Goal: Information Seeking & Learning: Find specific fact

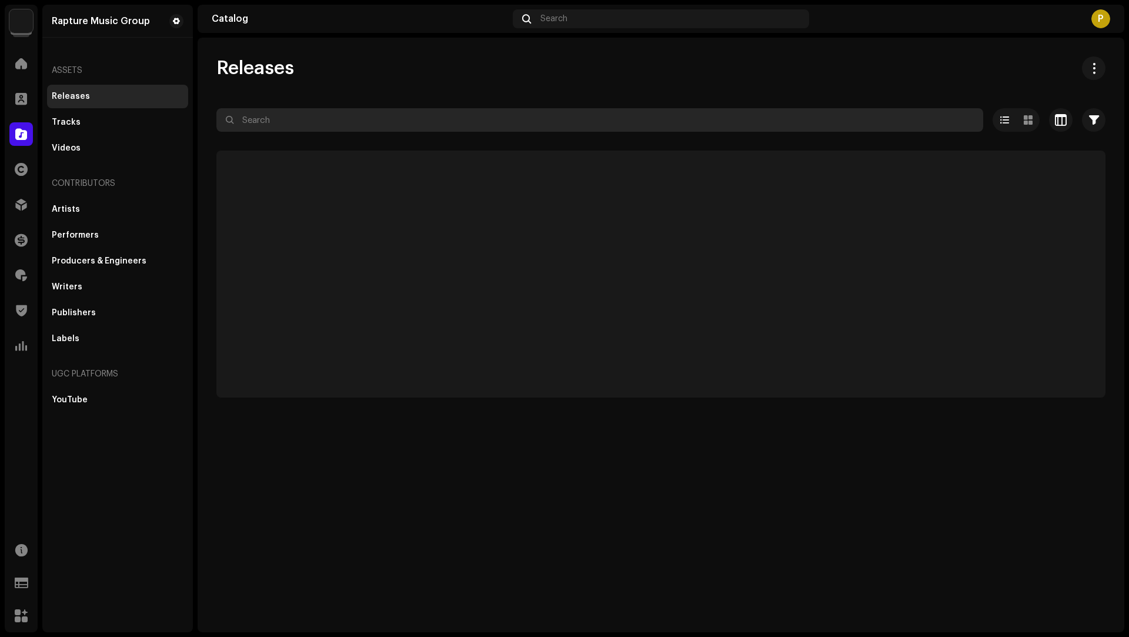
click at [299, 121] on input "text" at bounding box center [599, 120] width 766 height 24
paste input "7316481377962"
type input "7316481377962"
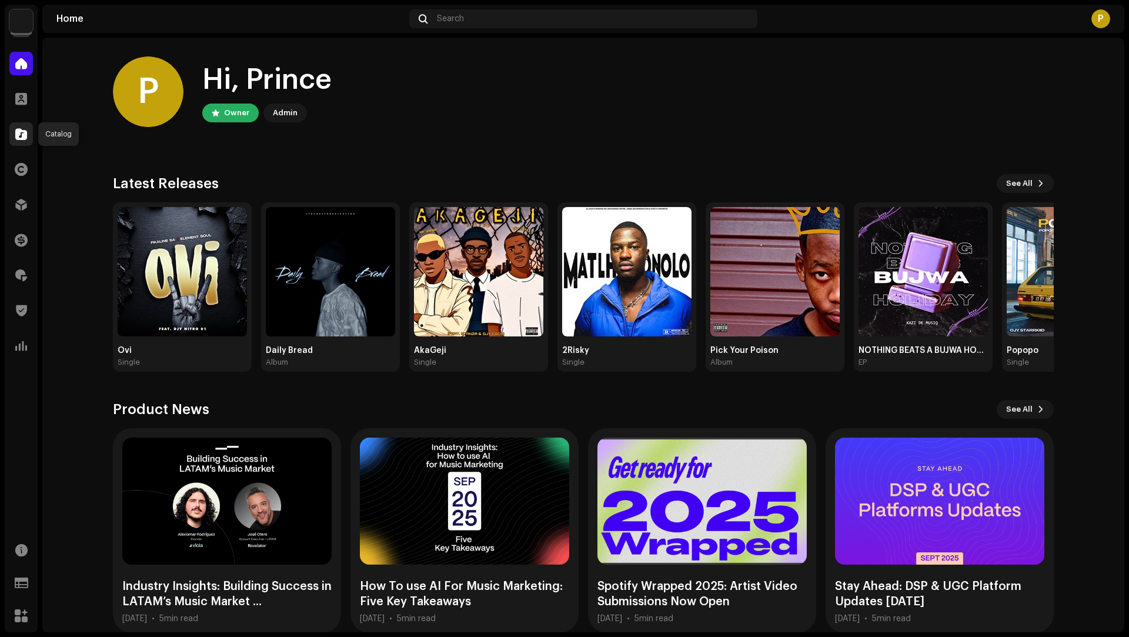
click at [12, 136] on div at bounding box center [21, 134] width 24 height 24
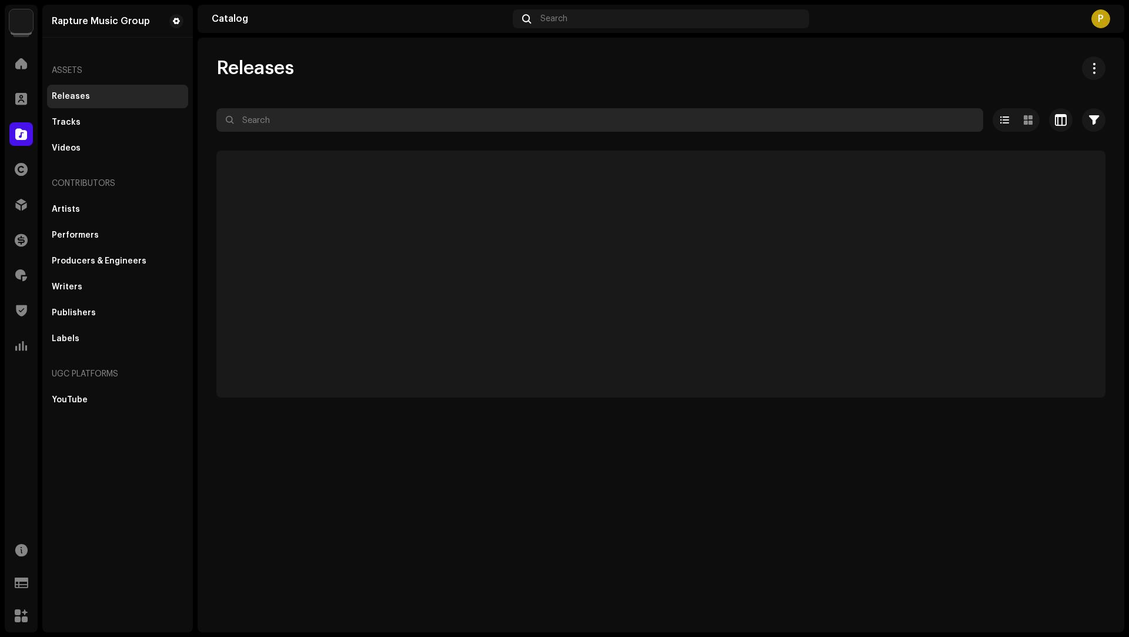
click at [269, 117] on input "text" at bounding box center [599, 120] width 766 height 24
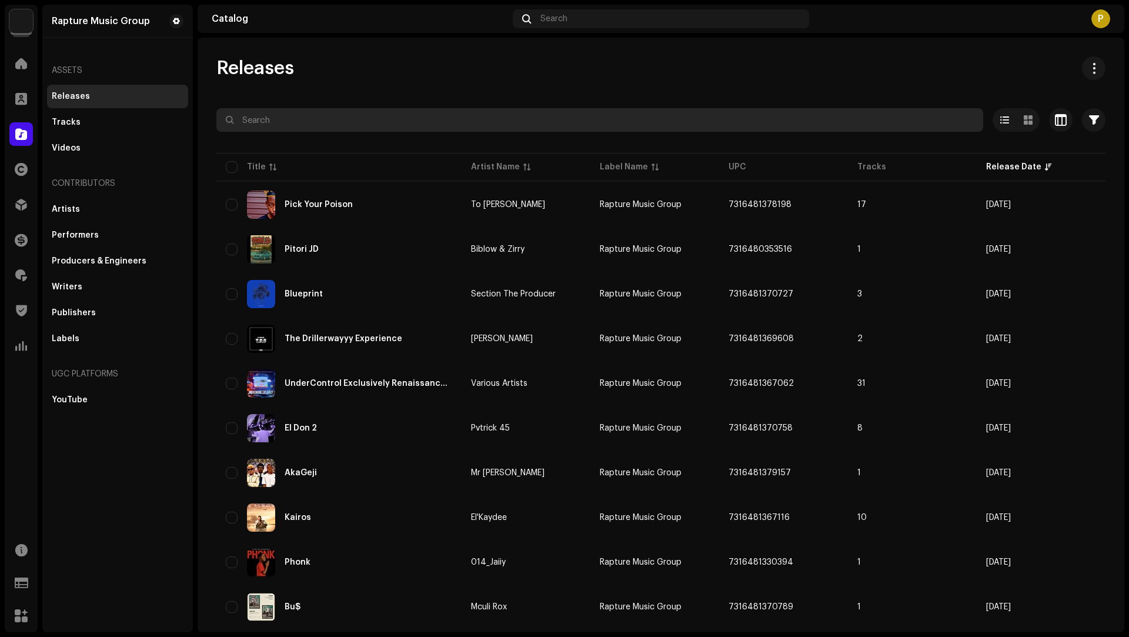
paste input "7316481377962"
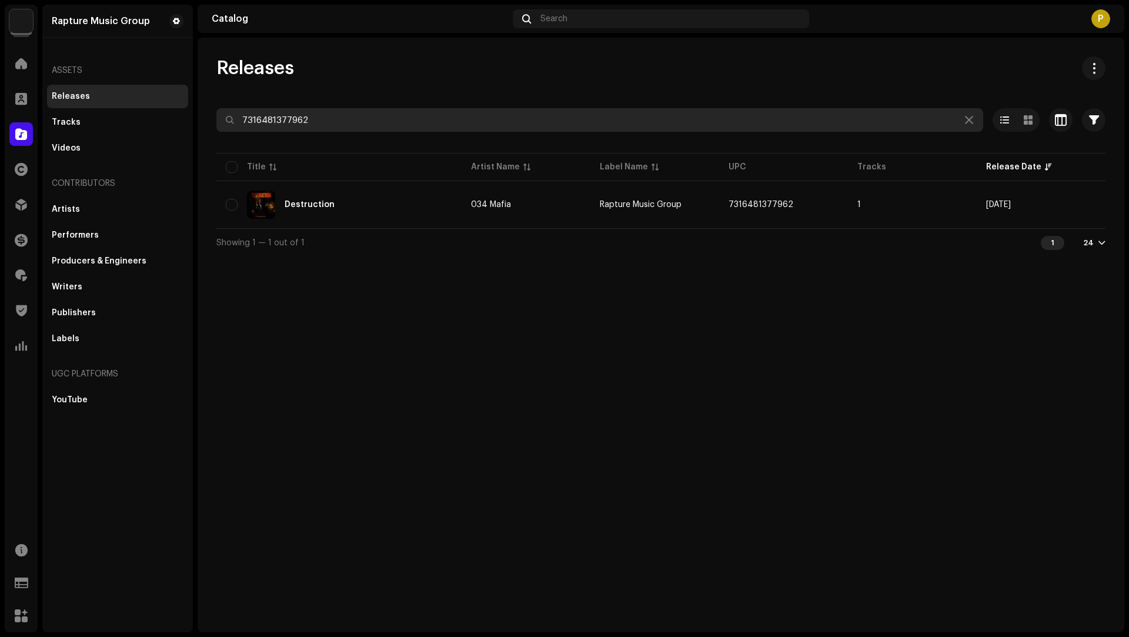
click at [272, 127] on input "7316481377962" at bounding box center [599, 120] width 766 height 24
paste input "49198"
click at [276, 128] on input "7316481349198" at bounding box center [599, 120] width 766 height 24
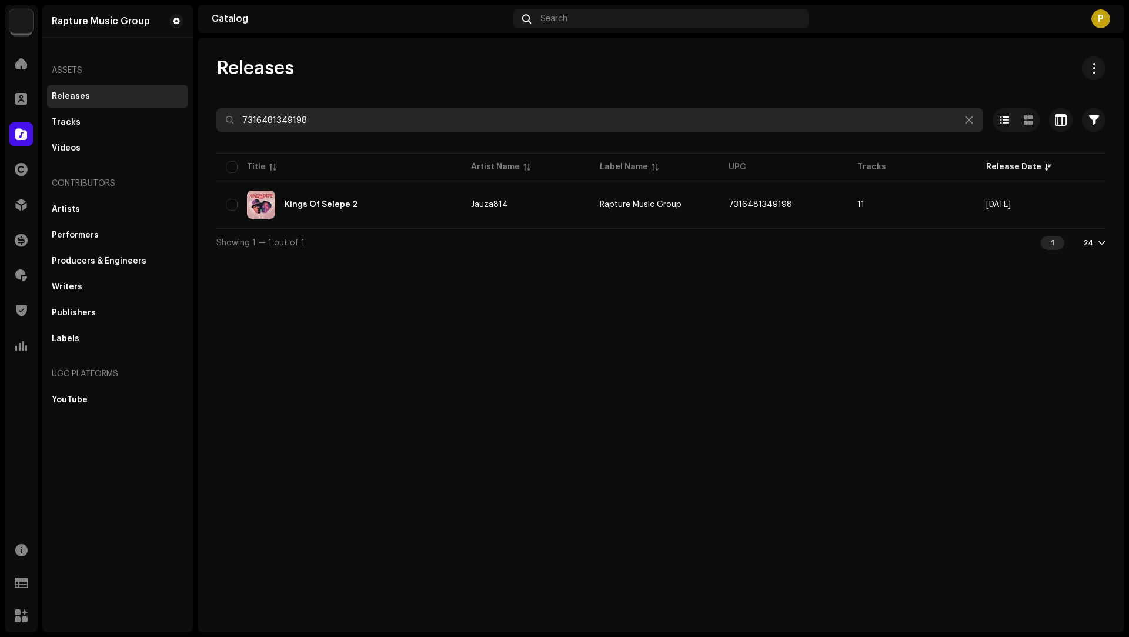
paste input "67109"
click at [282, 116] on input "7316481367109" at bounding box center [599, 120] width 766 height 24
paste input "9530"
click at [285, 121] on input "7316481369530" at bounding box center [599, 120] width 766 height 24
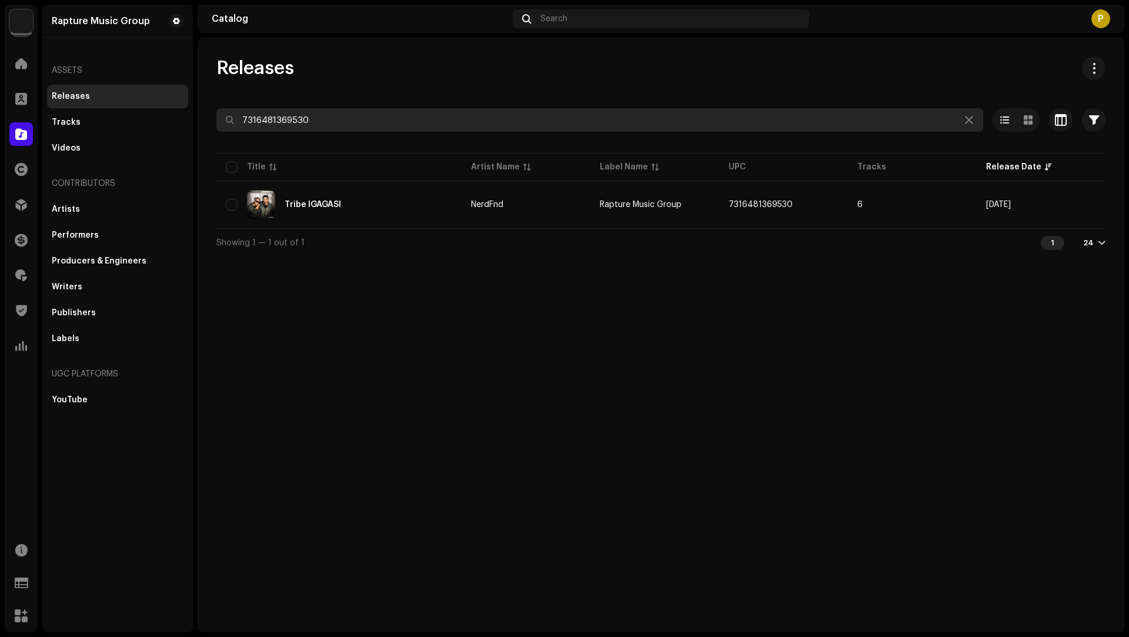
click at [285, 121] on input "7316481369530" at bounding box center [599, 120] width 766 height 24
paste input "7109"
click at [297, 116] on input "7316481367109" at bounding box center [599, 120] width 766 height 24
click at [297, 115] on input "7316481367109" at bounding box center [599, 120] width 766 height 24
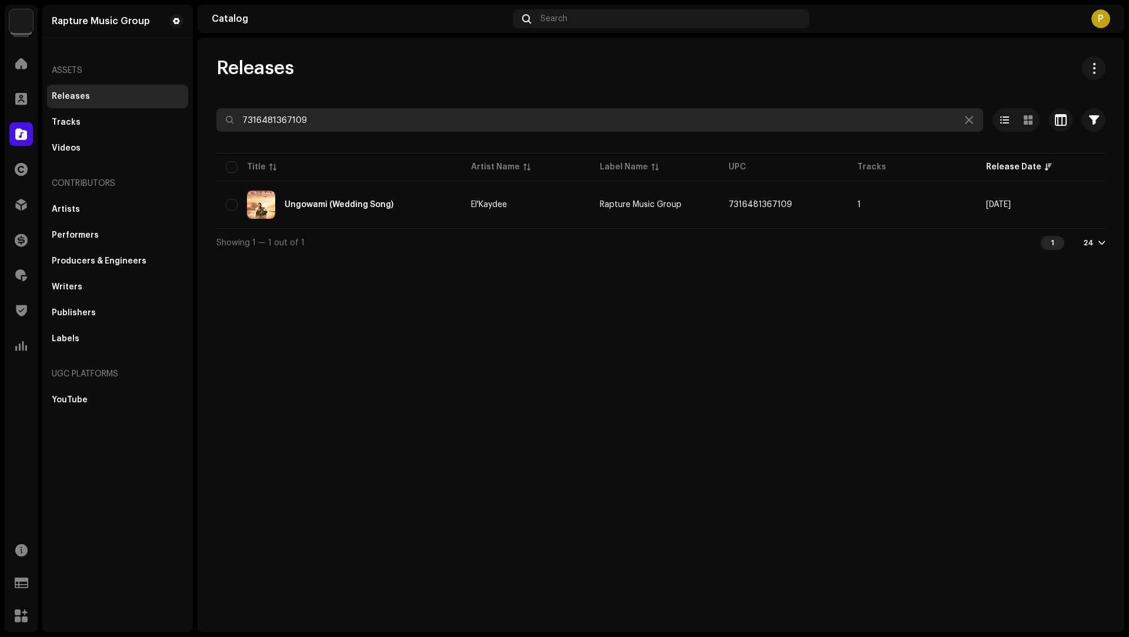
click at [297, 115] on input "7316481367109" at bounding box center [599, 120] width 766 height 24
paste input "49198"
click at [294, 120] on input "7316481349198" at bounding box center [599, 120] width 766 height 24
paste input "67109"
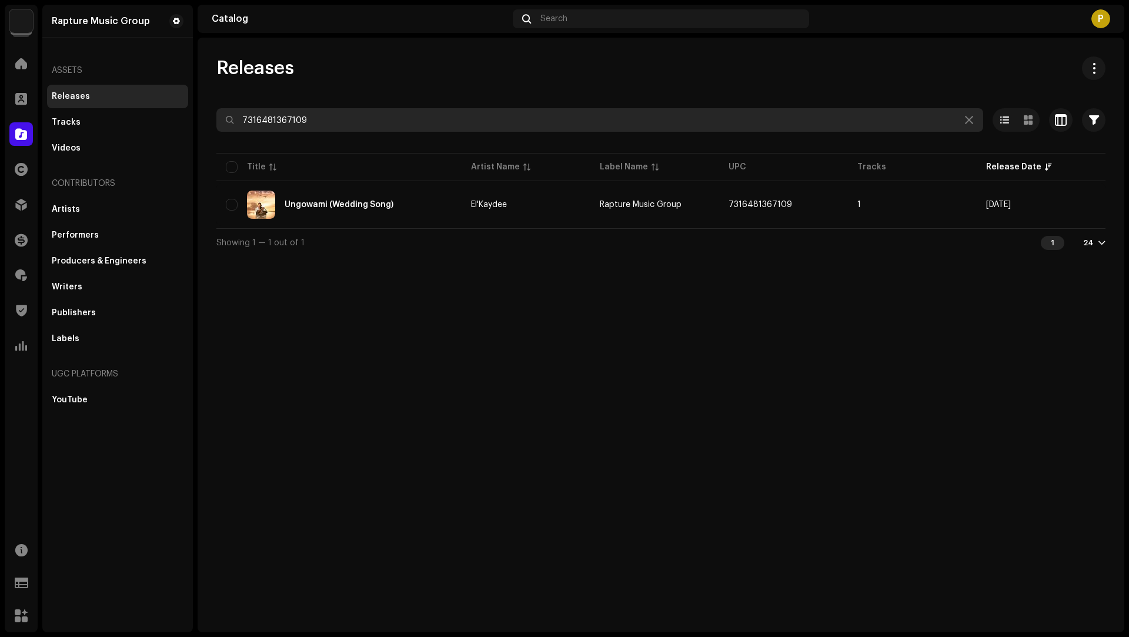
click at [279, 125] on input "7316481367109" at bounding box center [599, 120] width 766 height 24
paste input "77962"
click at [285, 122] on input "7316481377962" at bounding box center [599, 120] width 766 height 24
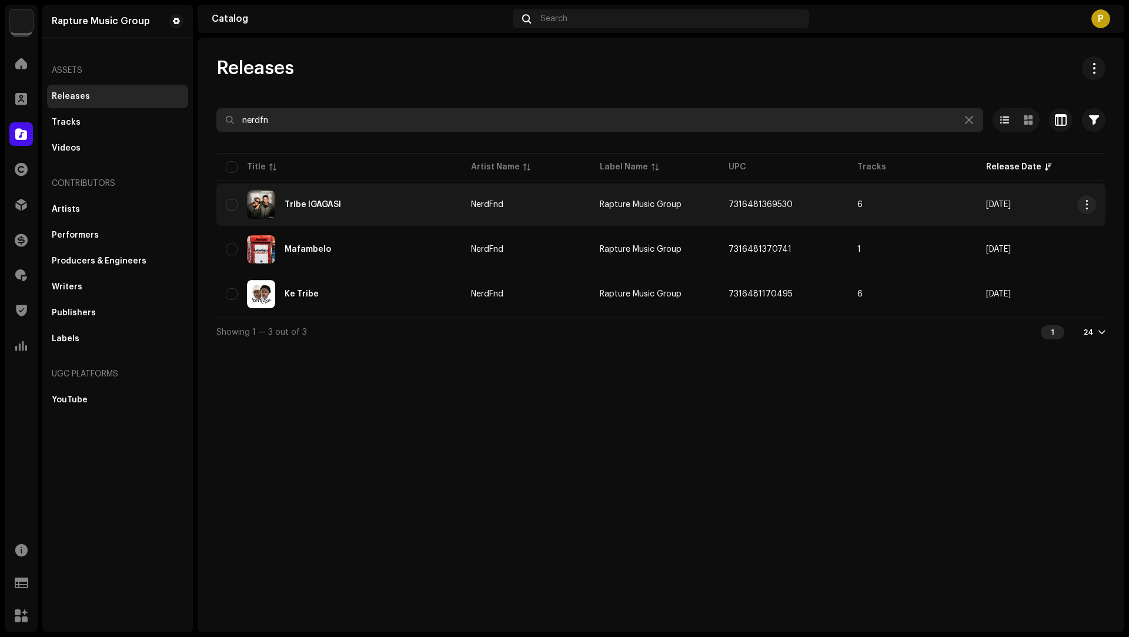
type input "nerdfn"
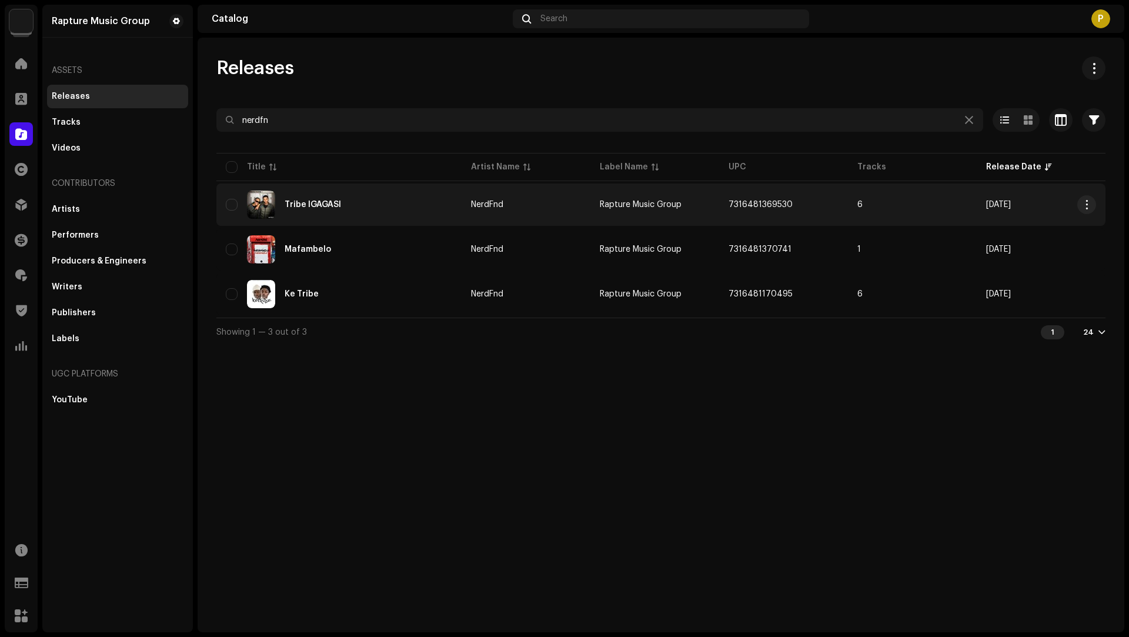
click at [402, 216] on div "Tribe IGAGASI" at bounding box center [339, 204] width 226 height 28
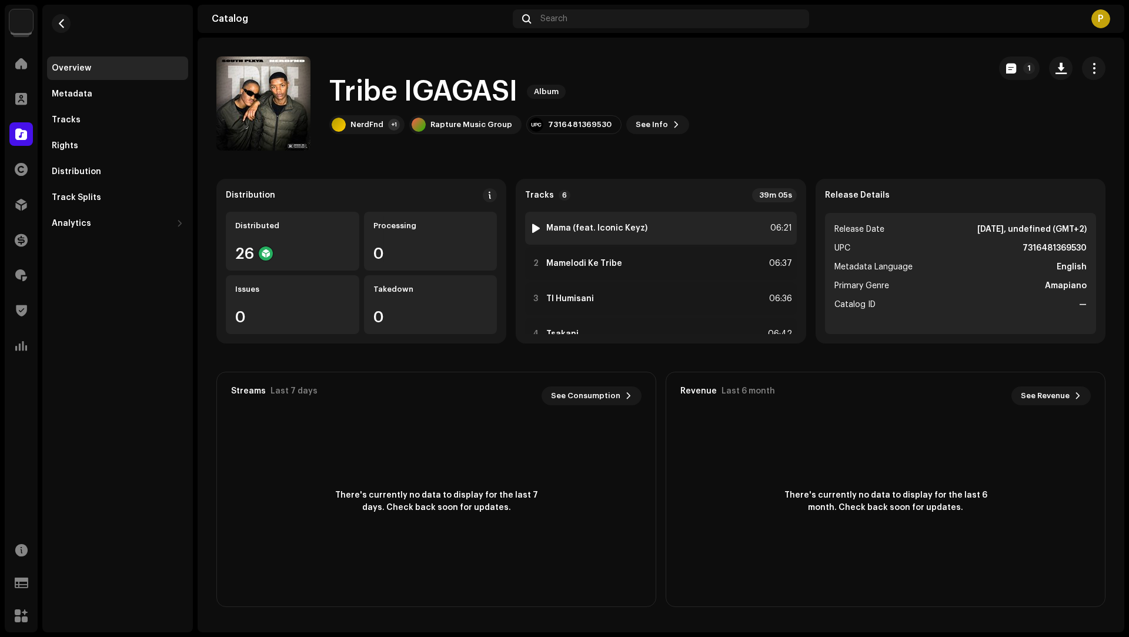
click at [536, 222] on img at bounding box center [535, 227] width 15 height 15
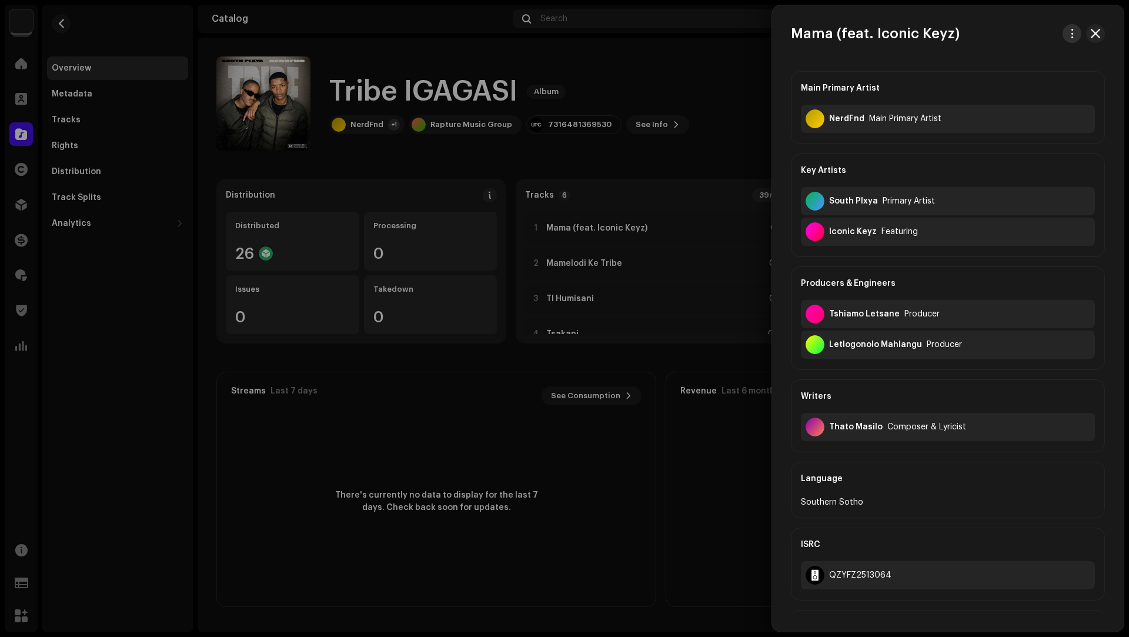
click at [1067, 29] on span "button" at bounding box center [1071, 33] width 9 height 9
click at [631, 183] on div at bounding box center [564, 318] width 1129 height 637
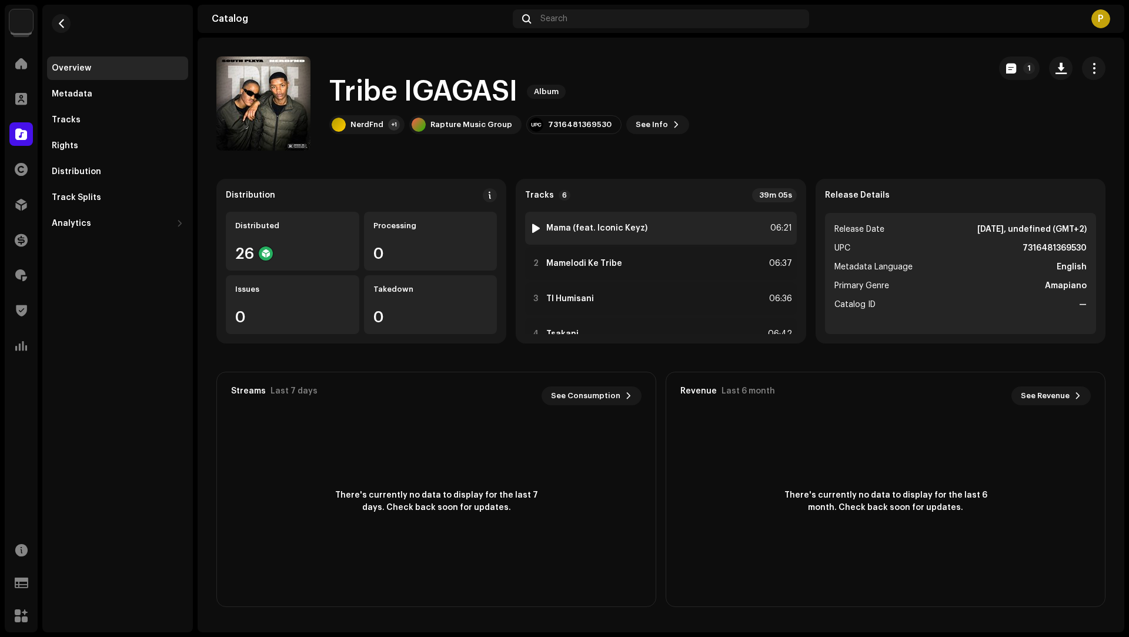
click at [531, 226] on div at bounding box center [535, 227] width 9 height 9
click at [675, 229] on div "1 Mama (feat. Iconic Keyz) 06:21" at bounding box center [660, 228] width 271 height 33
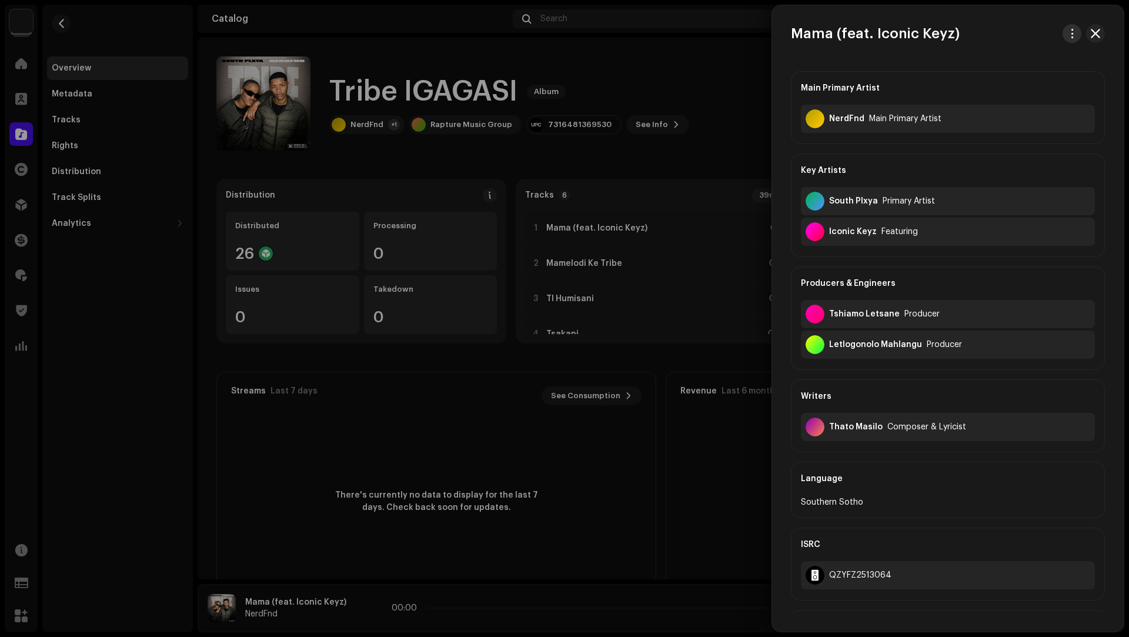
click at [1073, 29] on button "button" at bounding box center [1071, 33] width 19 height 19
click at [1011, 79] on span "Download audio" at bounding box center [991, 83] width 66 height 9
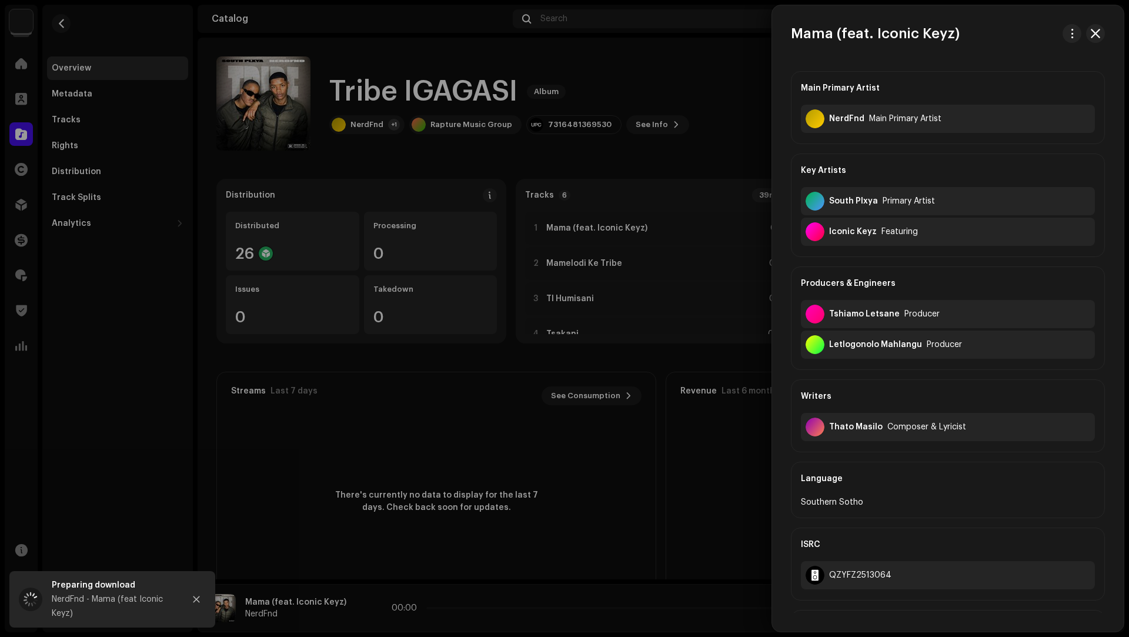
click at [313, 456] on div at bounding box center [564, 318] width 1129 height 637
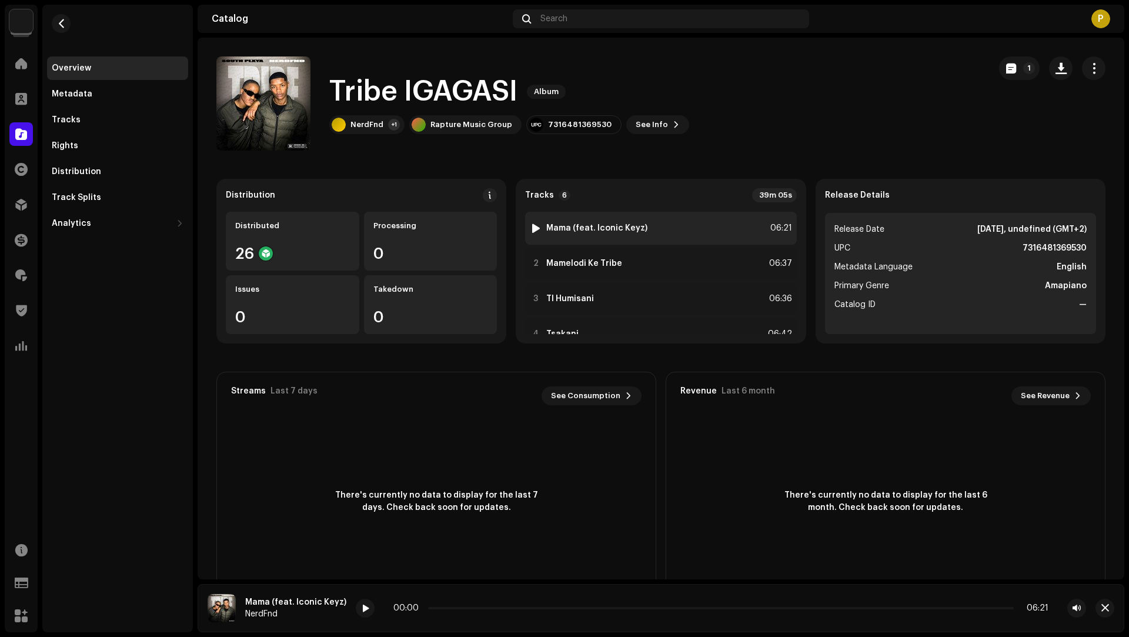
click at [678, 222] on div "1 Mama (feat. Iconic Keyz) 06:21" at bounding box center [660, 228] width 271 height 33
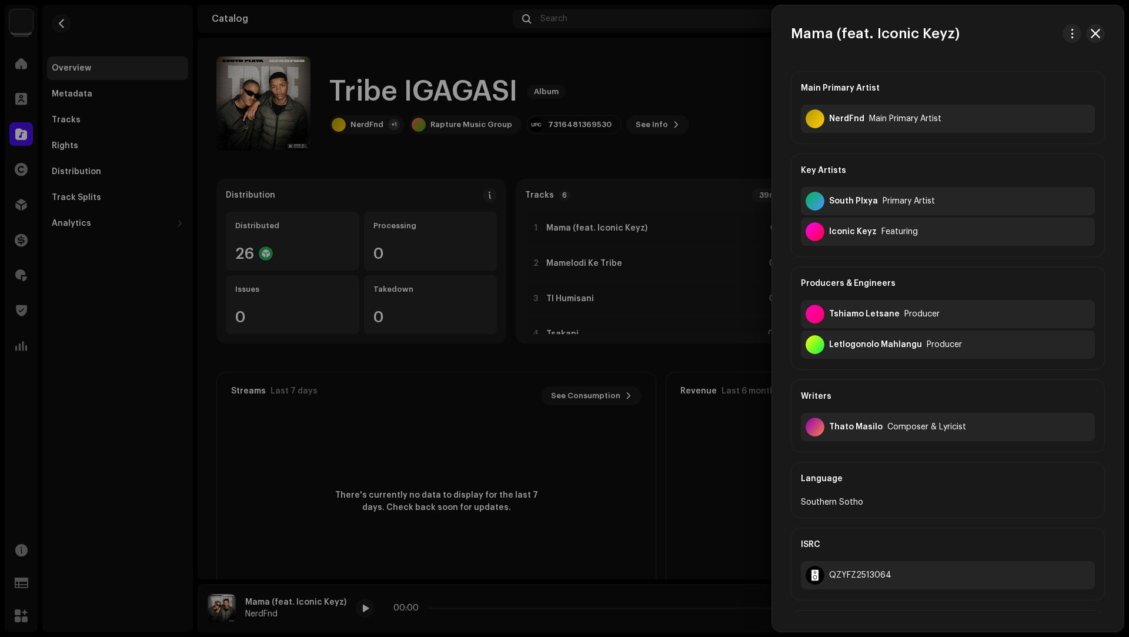
click at [671, 236] on div at bounding box center [564, 318] width 1129 height 637
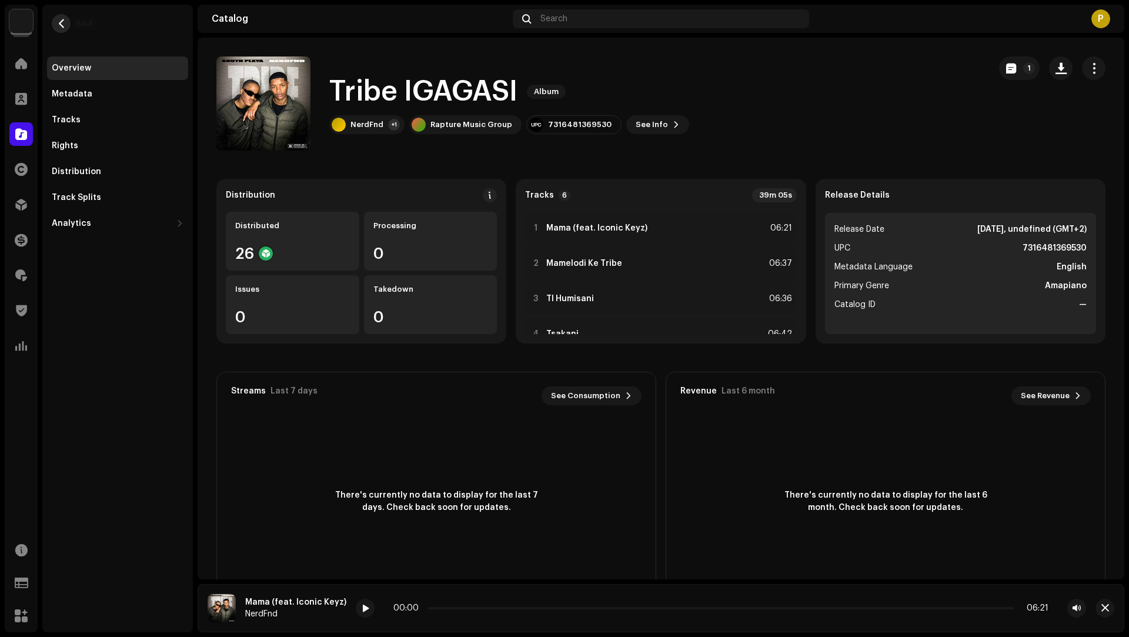
click at [59, 17] on button "button" at bounding box center [61, 23] width 19 height 19
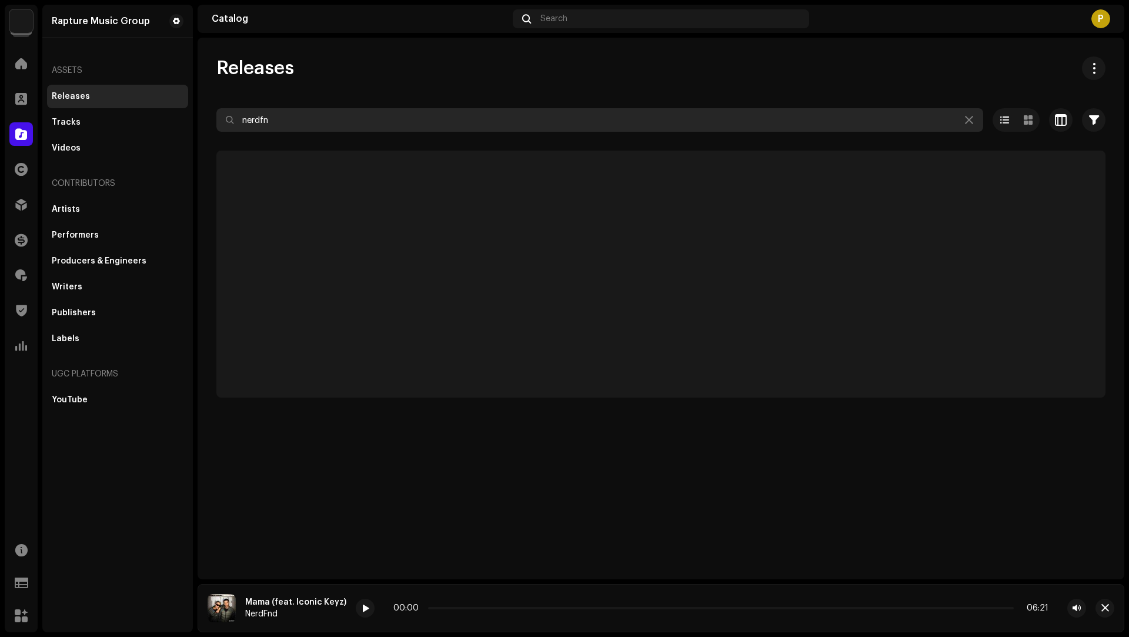
click at [260, 120] on input "nerdfn" at bounding box center [599, 120] width 766 height 24
paste input "7316481377962"
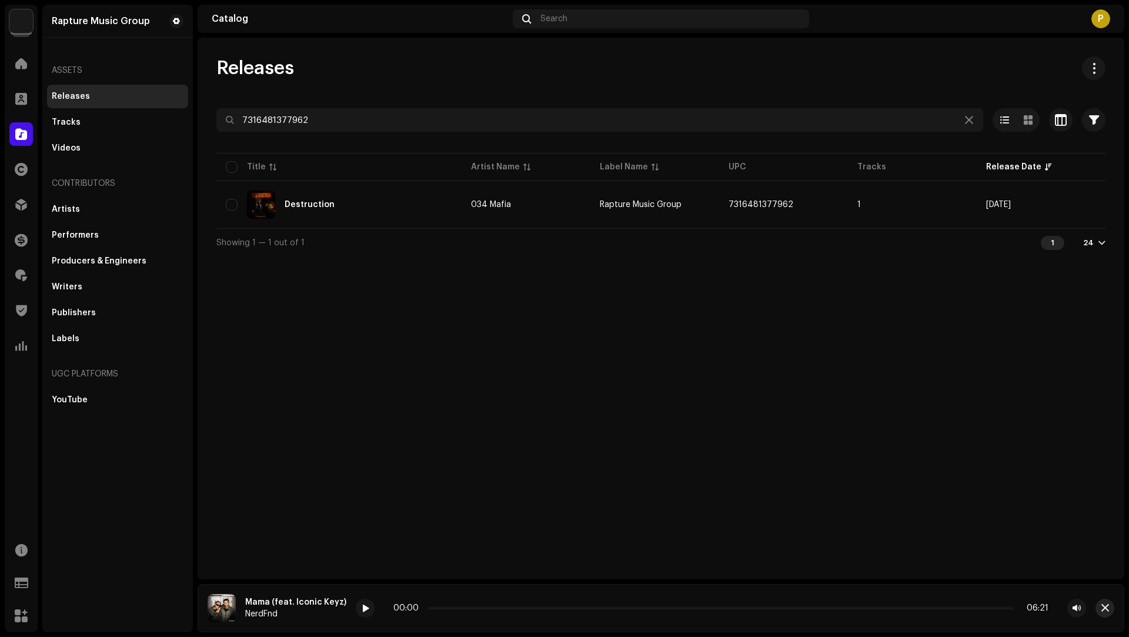
click at [1103, 610] on span "button" at bounding box center [1105, 607] width 8 height 9
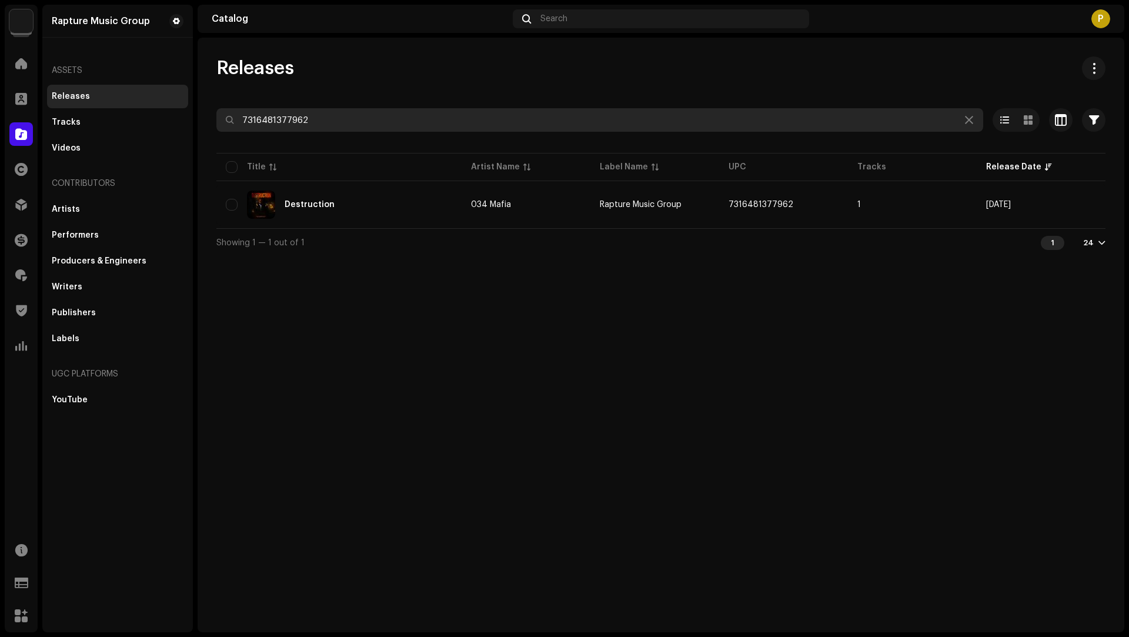
click at [274, 115] on input "7316481377962" at bounding box center [599, 120] width 766 height 24
paste input "67109"
click at [260, 117] on input "7316481367109" at bounding box center [599, 120] width 766 height 24
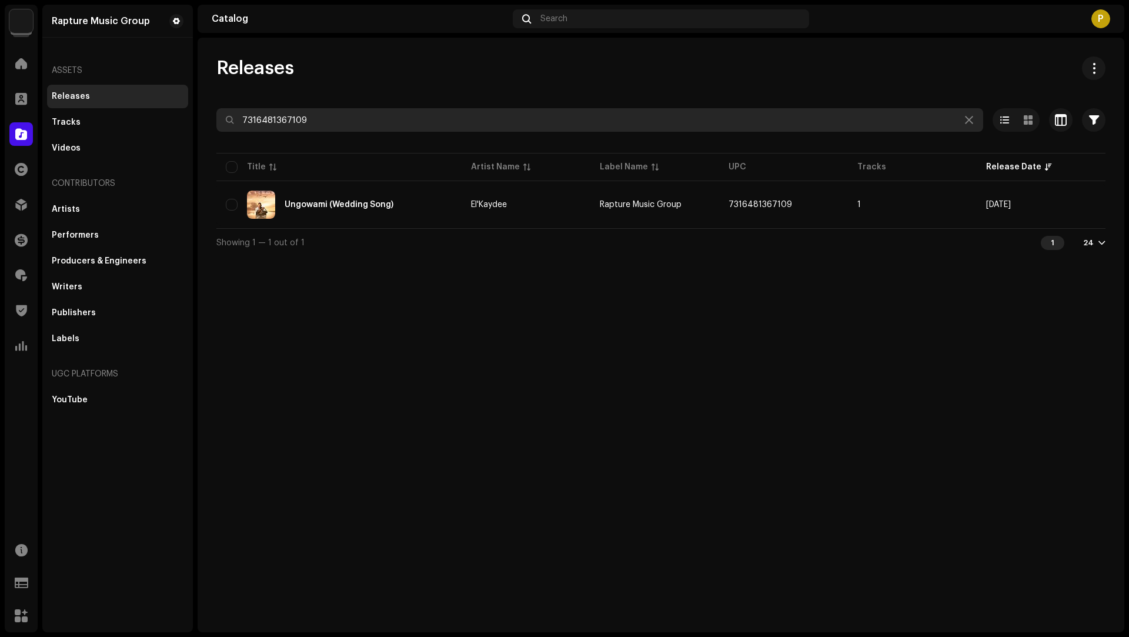
paste input "49198"
click at [265, 125] on input "7316481349198" at bounding box center [599, 120] width 766 height 24
paste input "69530"
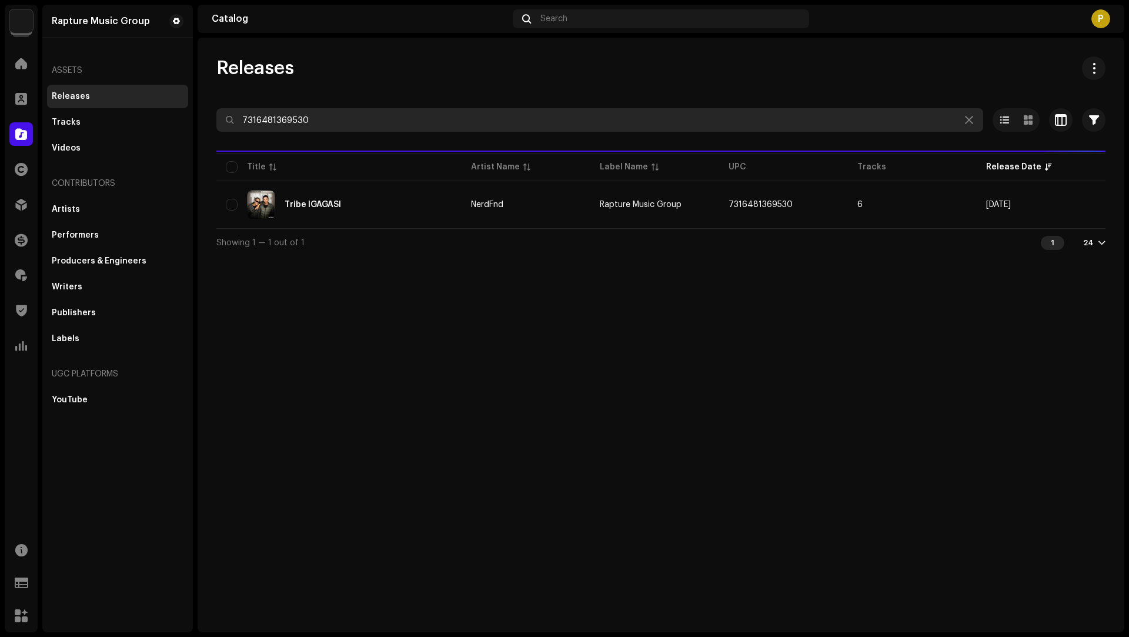
type input "7316481369530"
drag, startPoint x: 968, startPoint y: 120, endPoint x: 910, endPoint y: 109, distance: 58.7
click at [968, 120] on icon at bounding box center [969, 119] width 8 height 9
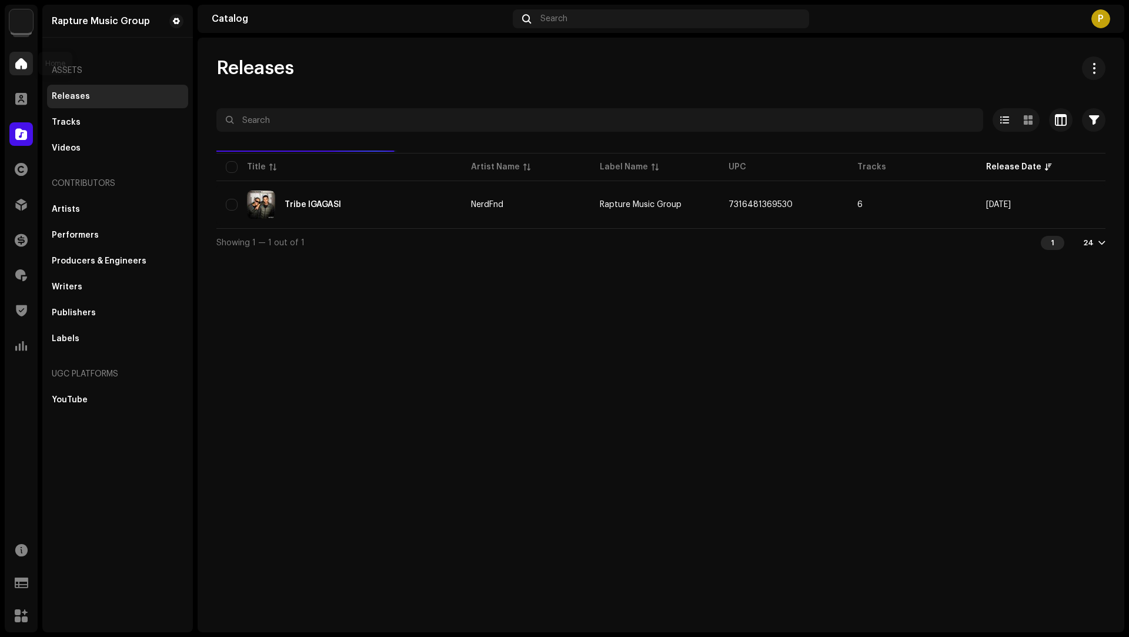
click at [27, 56] on div at bounding box center [21, 64] width 24 height 24
